Goal: Find specific page/section: Find specific page/section

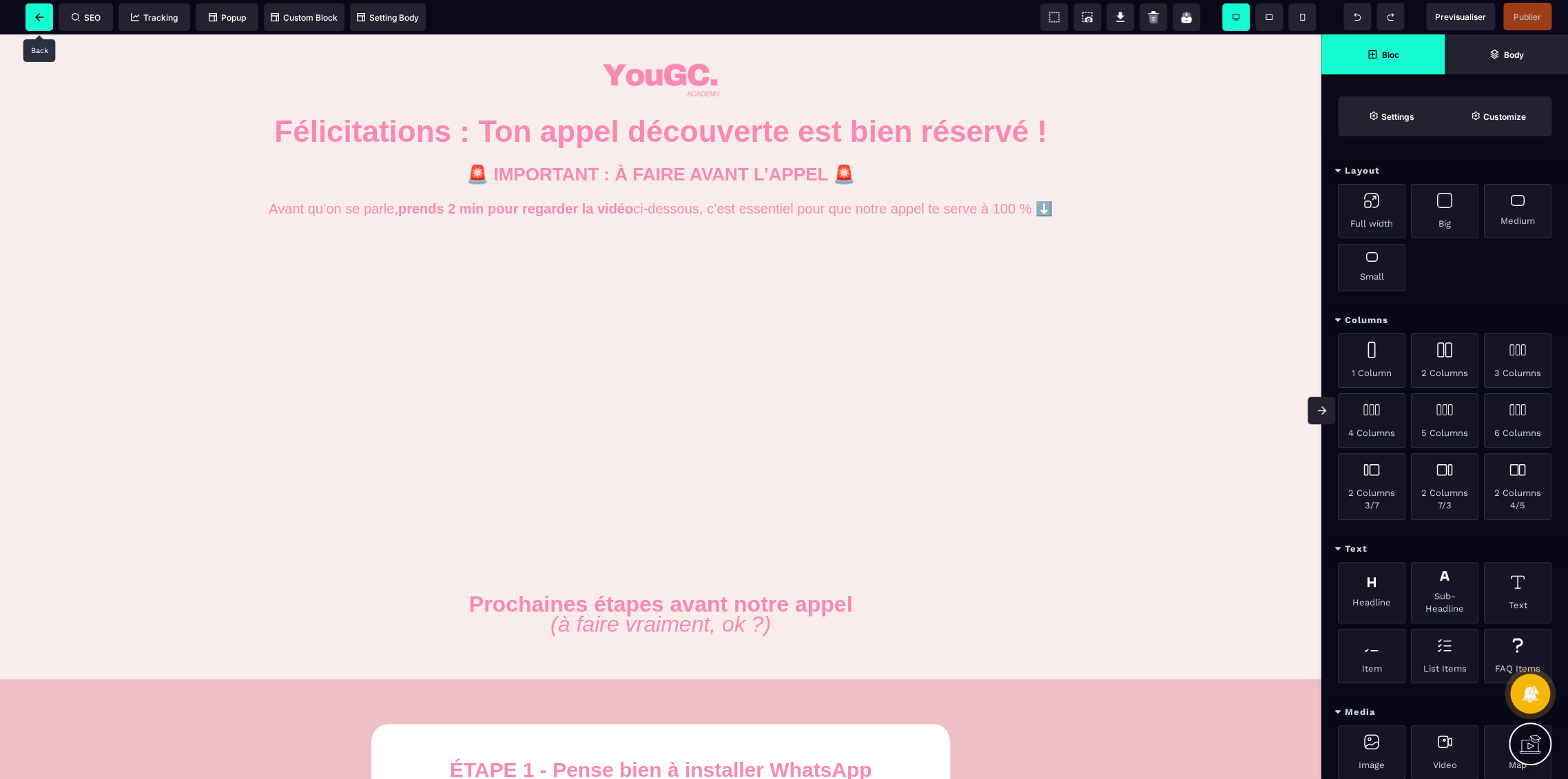
click at [31, 13] on span at bounding box center [39, 17] width 27 height 27
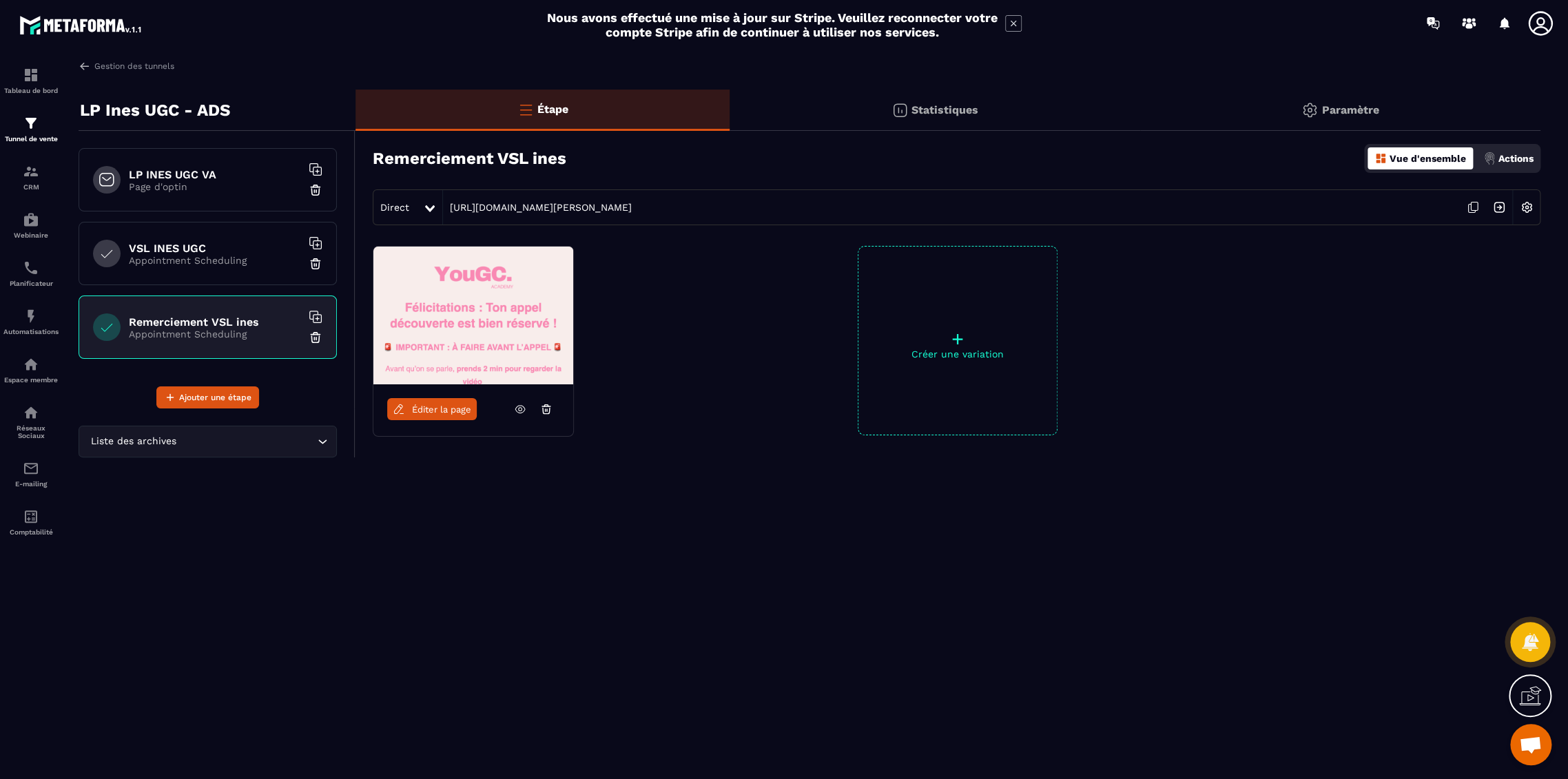
click at [246, 250] on h6 "VSL INES UGC" at bounding box center [215, 248] width 172 height 13
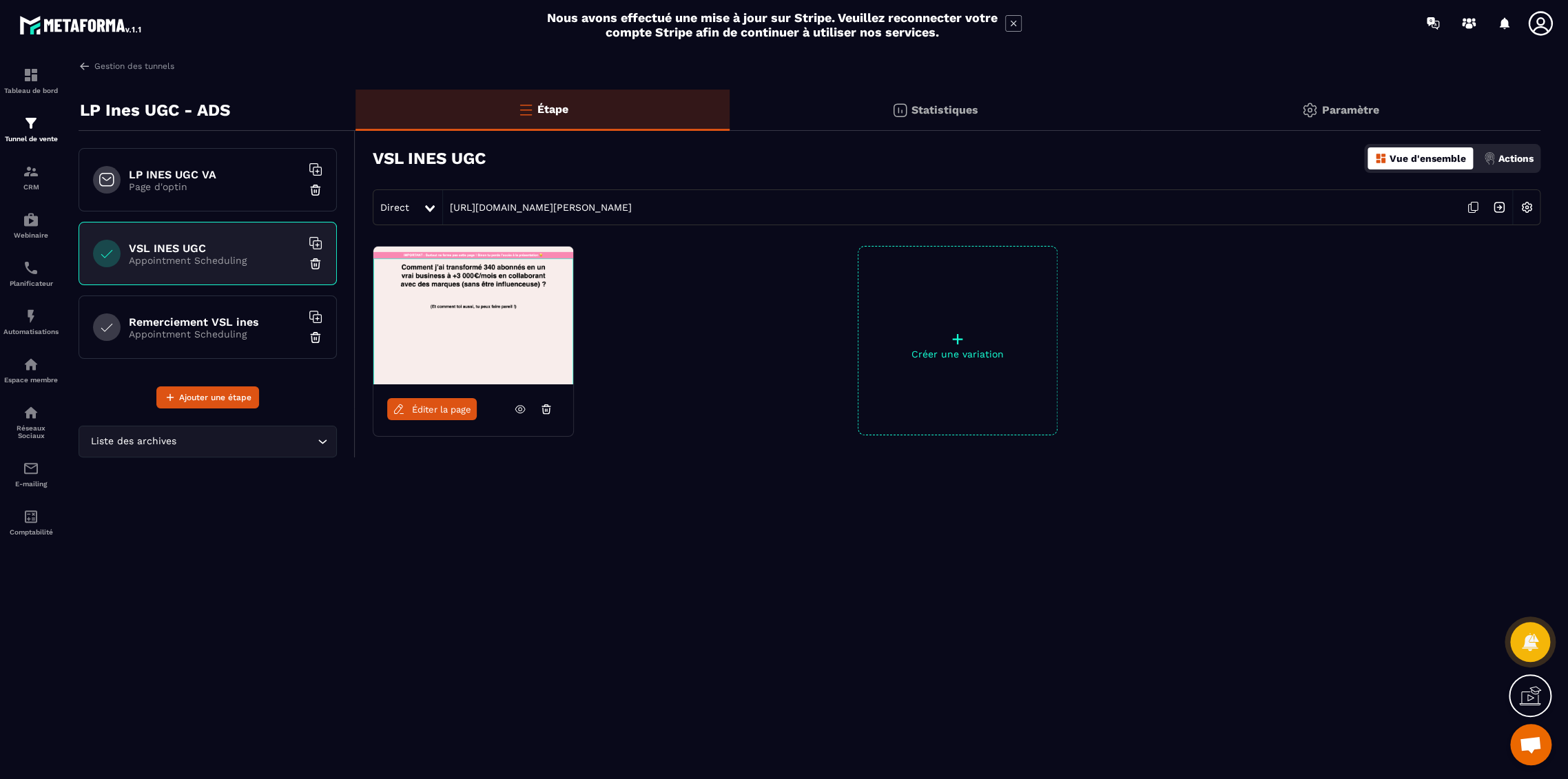
click at [434, 410] on span "Éditer la page" at bounding box center [441, 409] width 59 height 10
